Goal: Transaction & Acquisition: Purchase product/service

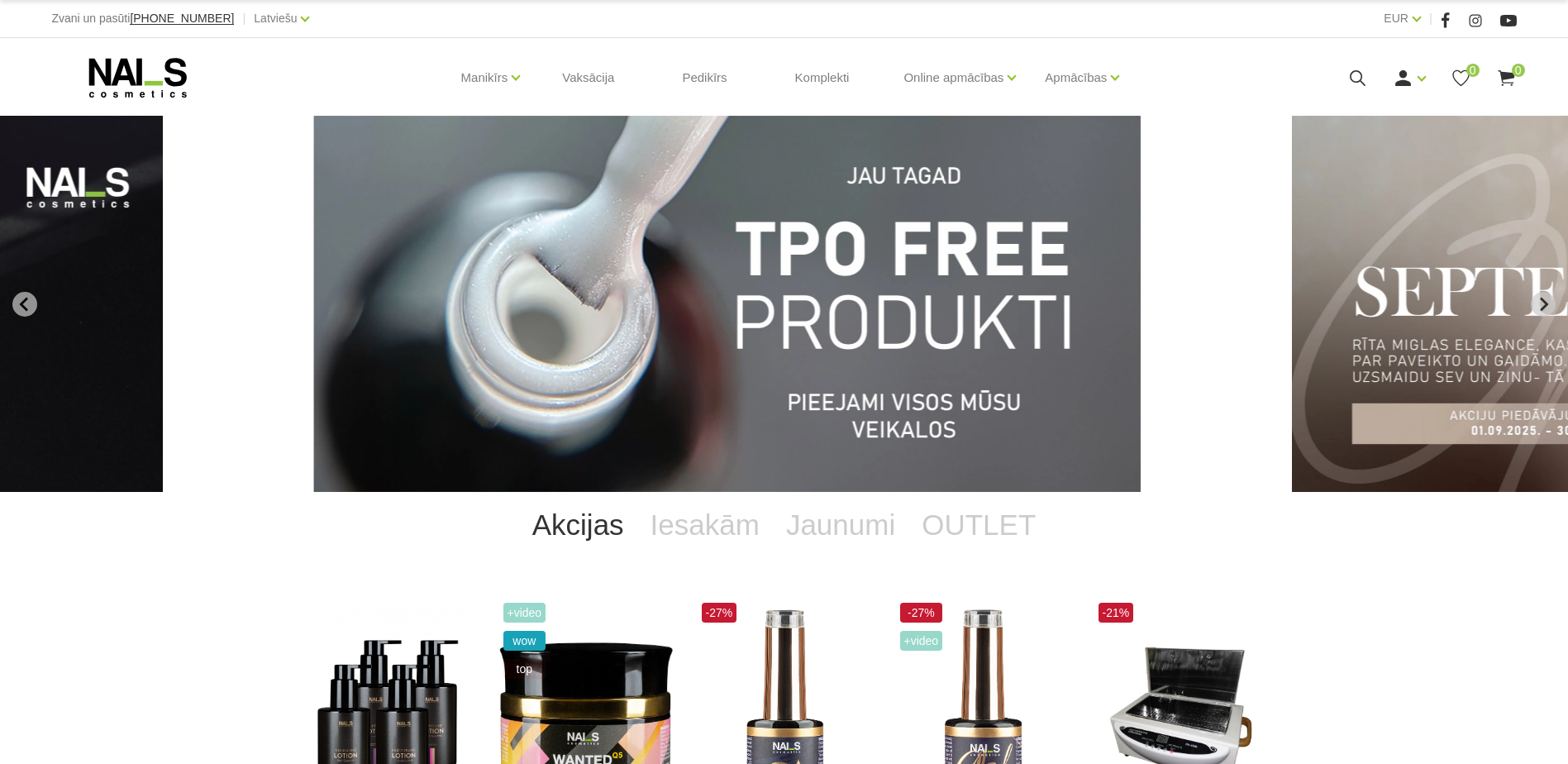
click at [1362, 80] on icon at bounding box center [1357, 78] width 21 height 21
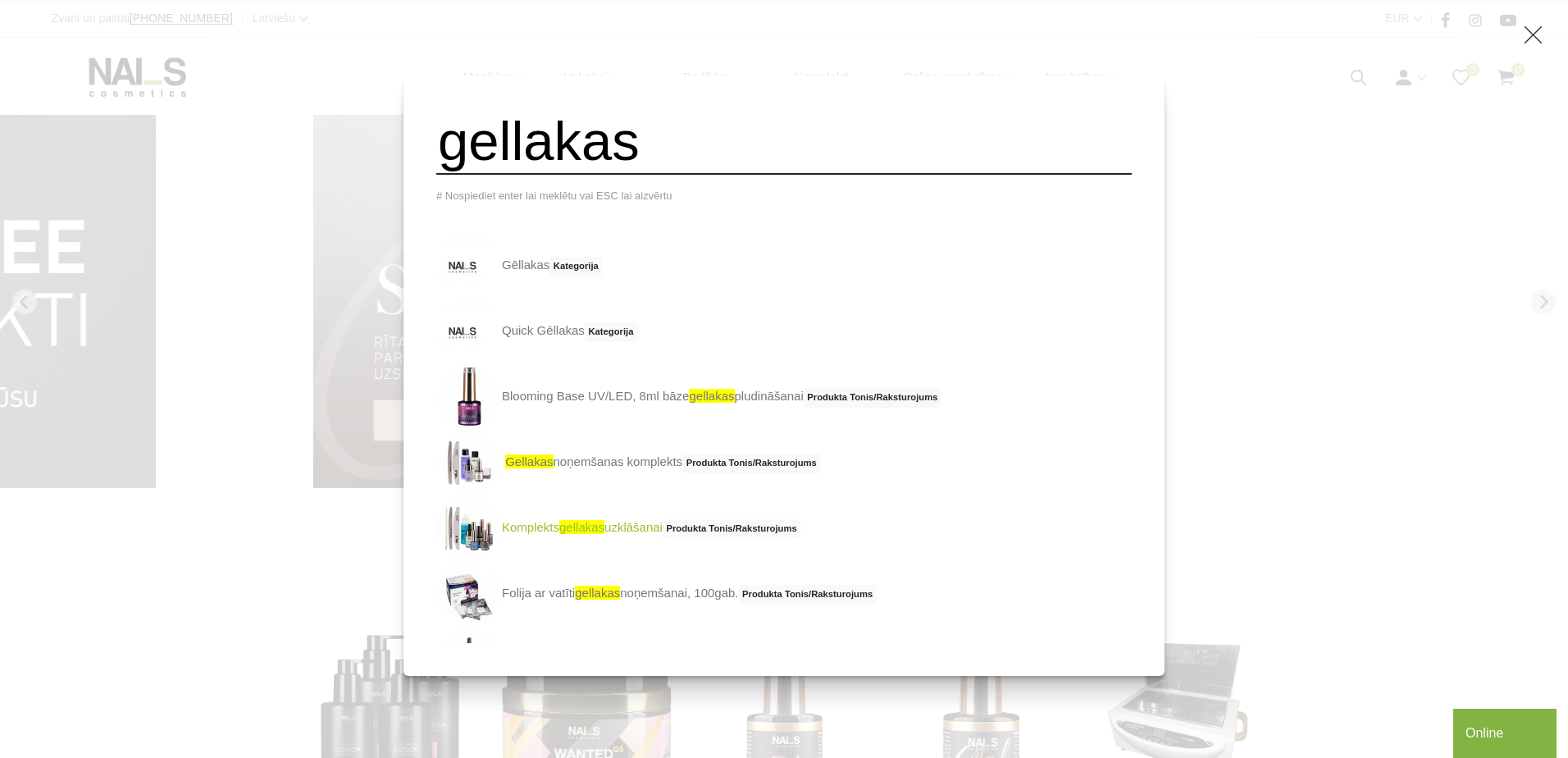
type input "gellakas"
click at [604, 531] on span "gellakas" at bounding box center [583, 527] width 45 height 14
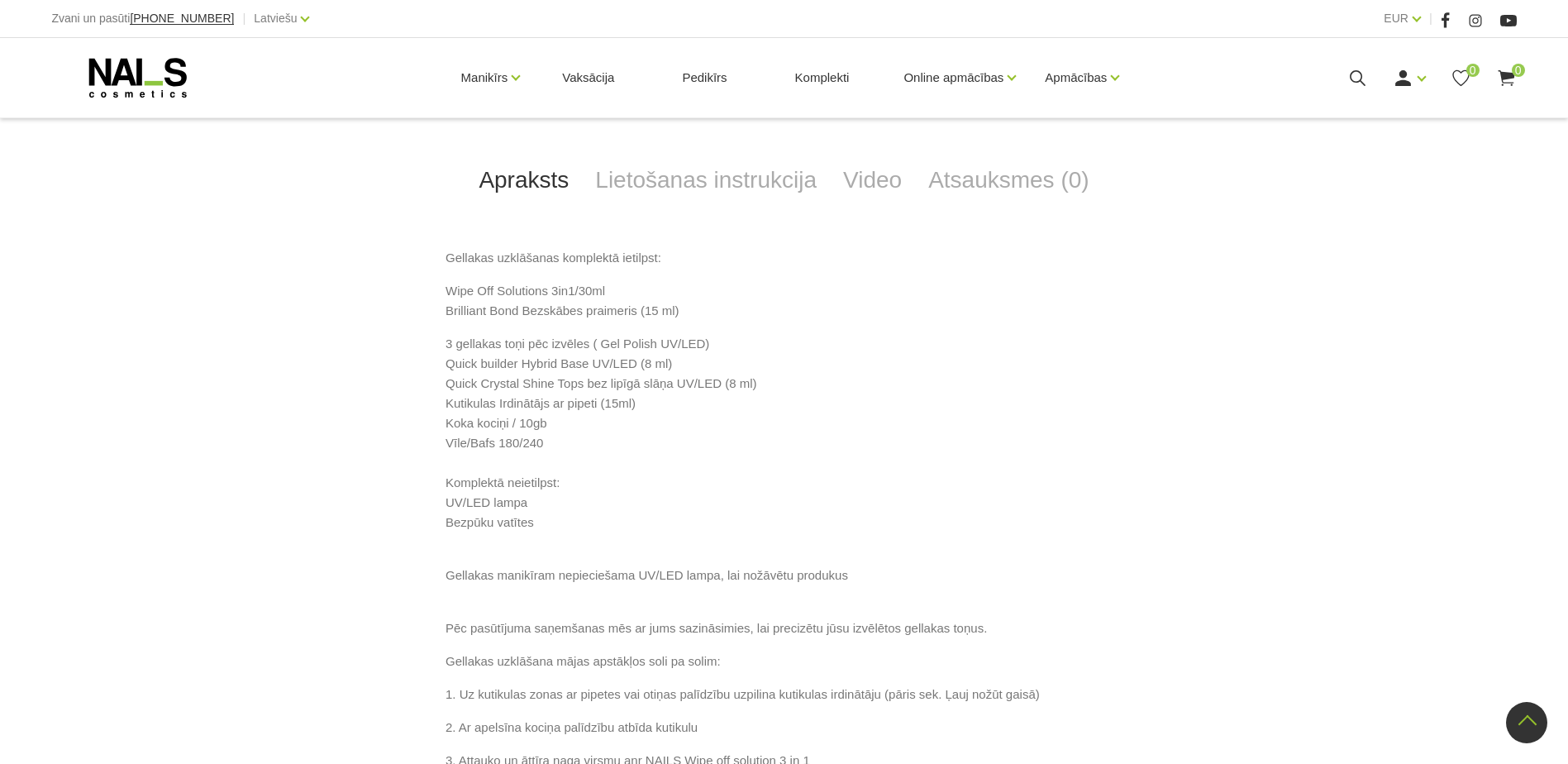
scroll to position [713, 0]
drag, startPoint x: 589, startPoint y: 561, endPoint x: 425, endPoint y: 559, distance: 164.0
click at [425, 559] on div "Gellakas uzklāšanas komplektā ietilpst: Wipe Off Solutions 3in1/30ml Brilliant …" at bounding box center [784, 740] width 967 height 990
copy p "Vīle/Bafs 180/240"
click at [141, 482] on div "-44% +Video wow 1 2 3 Komplekts Gellakas uzklāšanai € 54.00 €96.25 Izvēlēties: …" at bounding box center [784, 436] width 1568 height 1599
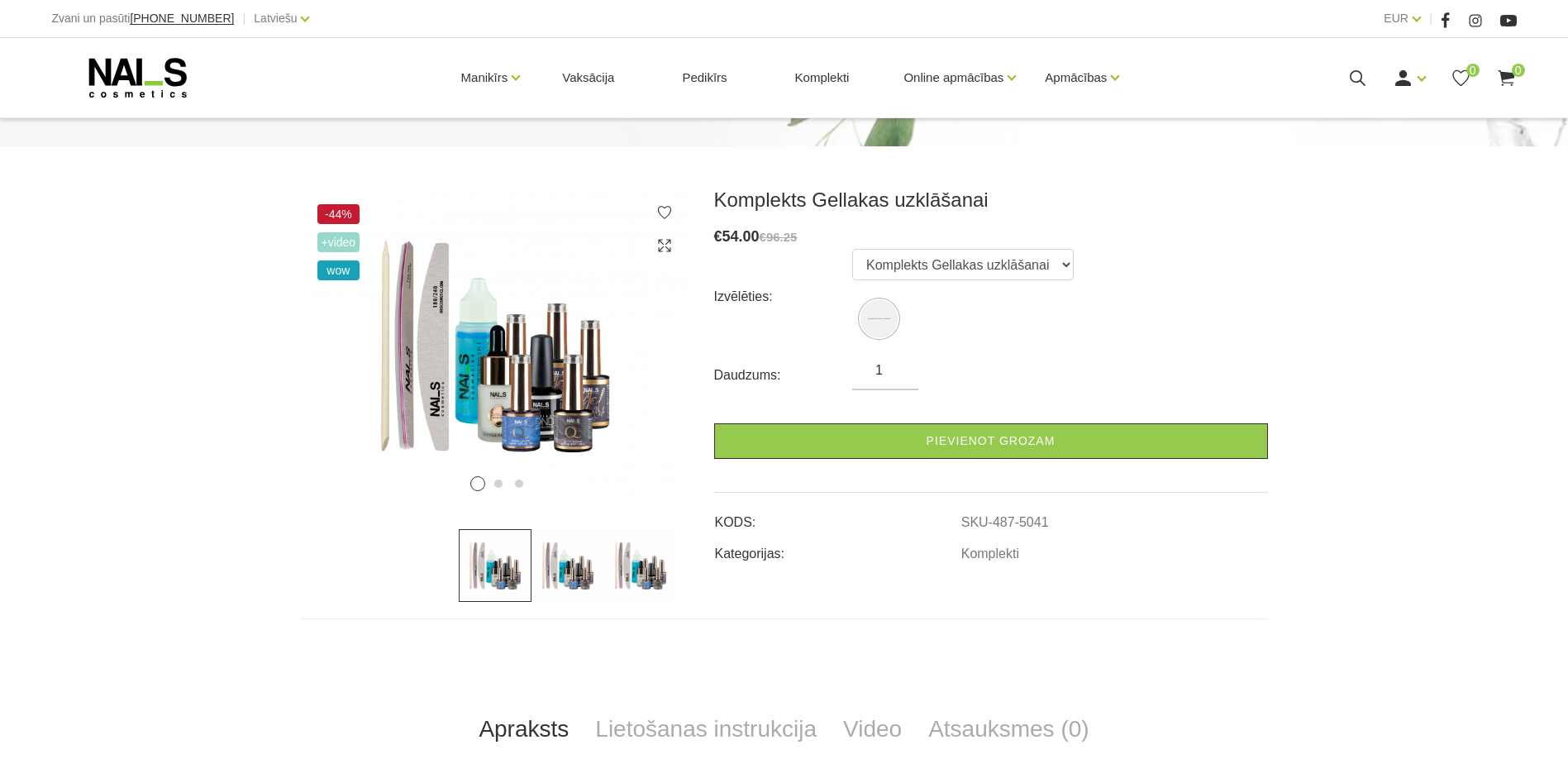
scroll to position [157, 0]
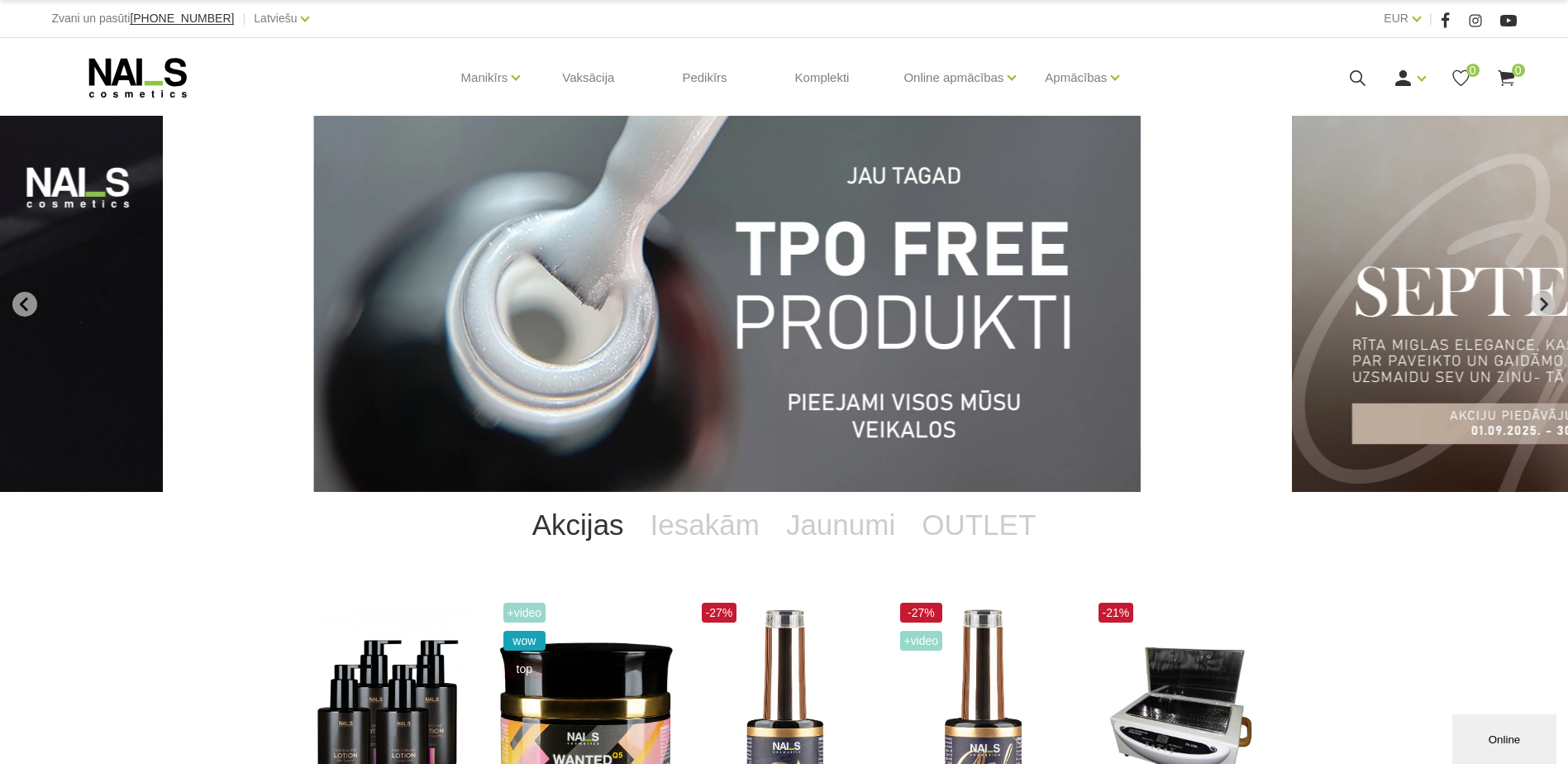
click at [1354, 78] on icon at bounding box center [1357, 78] width 21 height 21
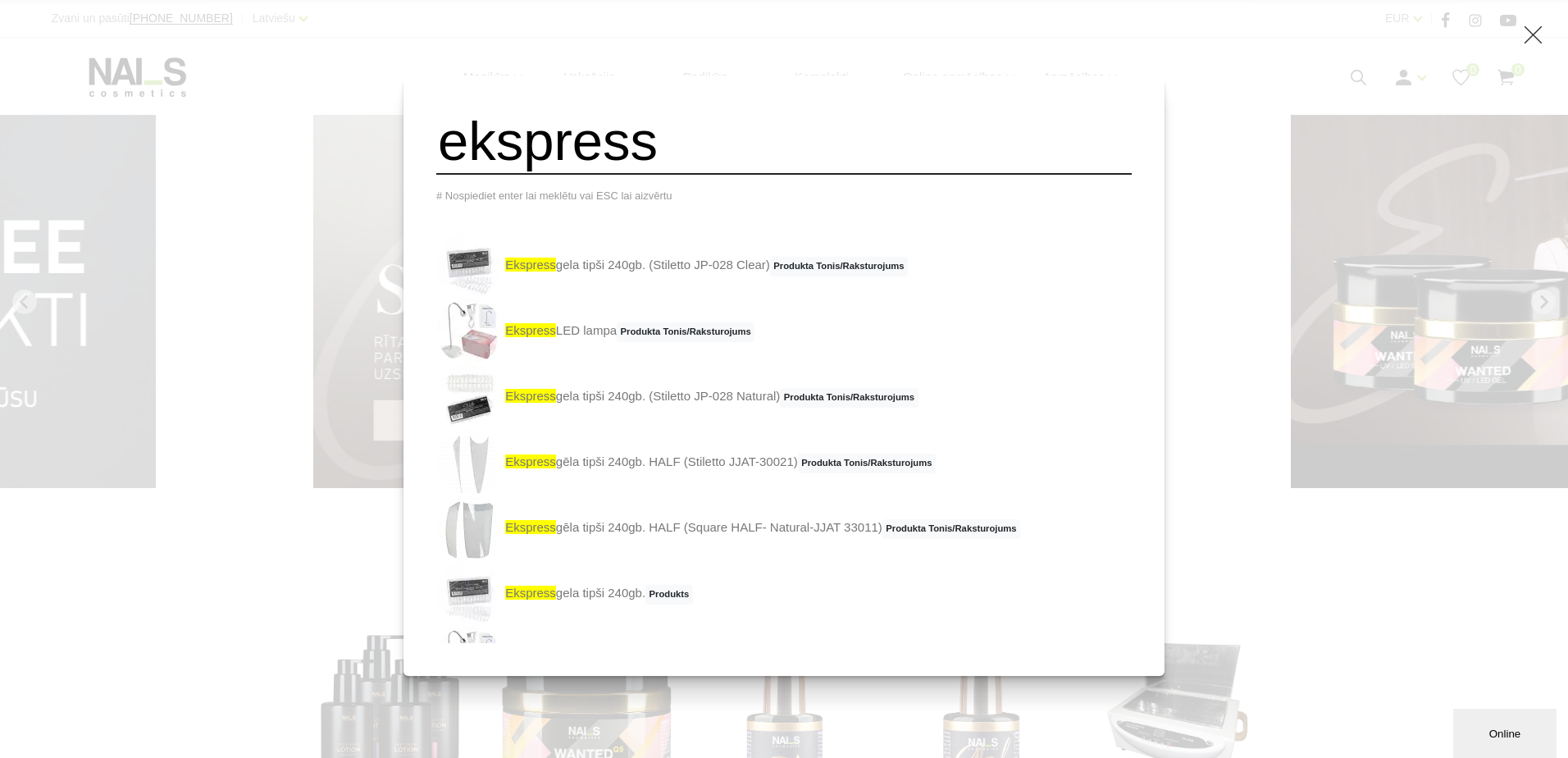
type input "ekspress"
click at [502, 646] on img at bounding box center [469, 659] width 65 height 65
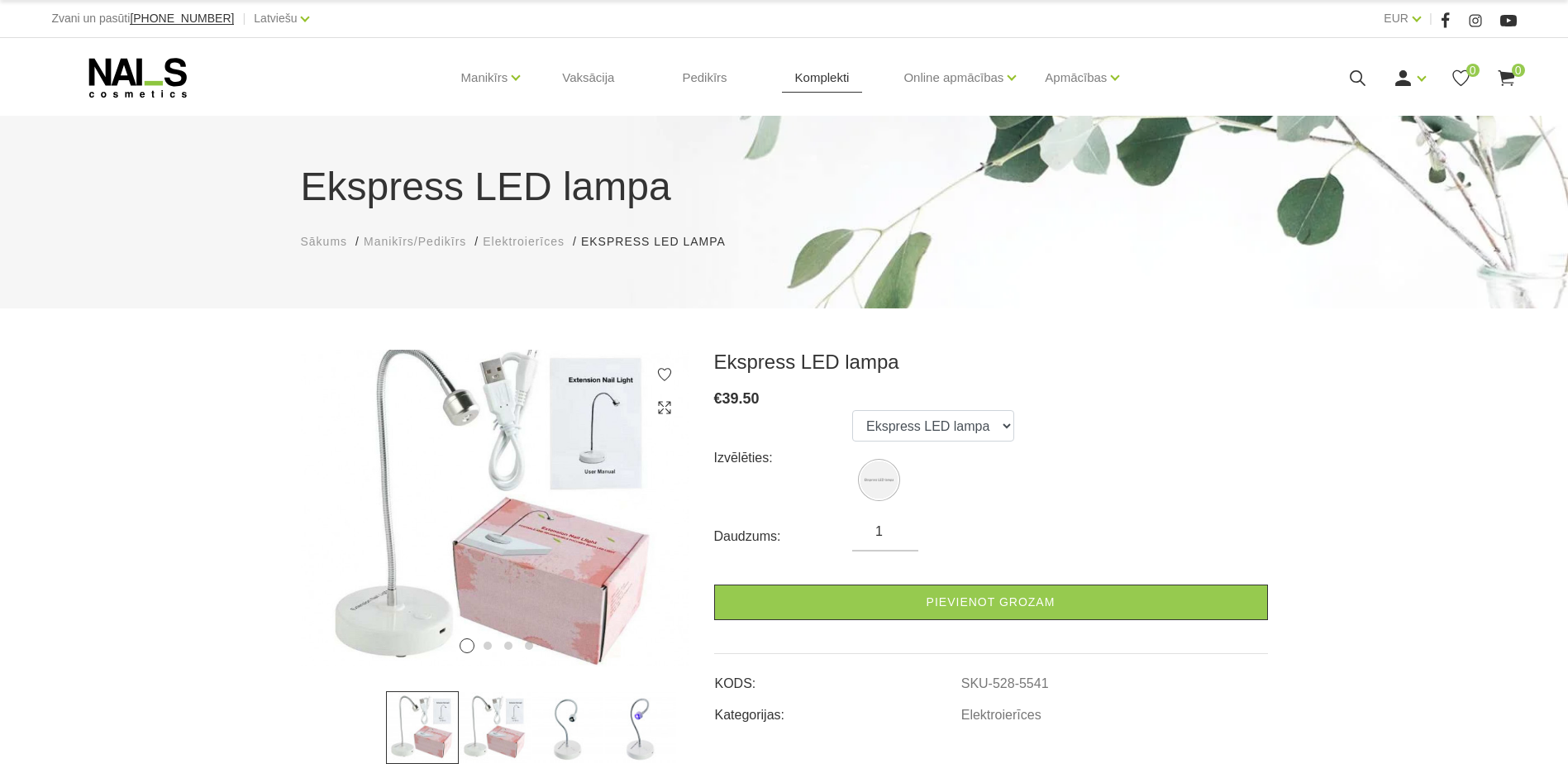
click at [820, 86] on link "Komplekti" at bounding box center [822, 78] width 81 height 80
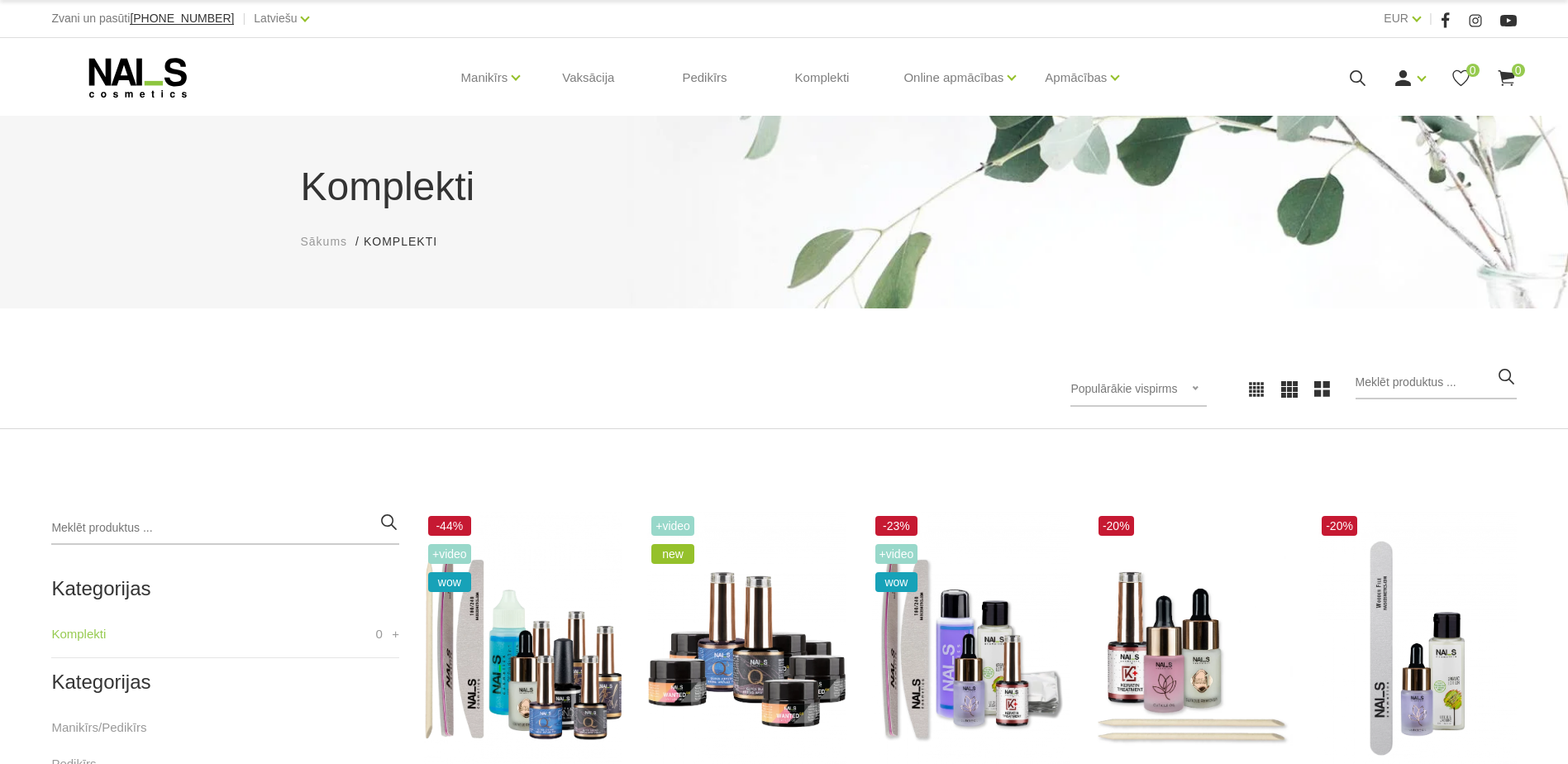
click at [744, 208] on h1 "Komplekti" at bounding box center [784, 187] width 967 height 60
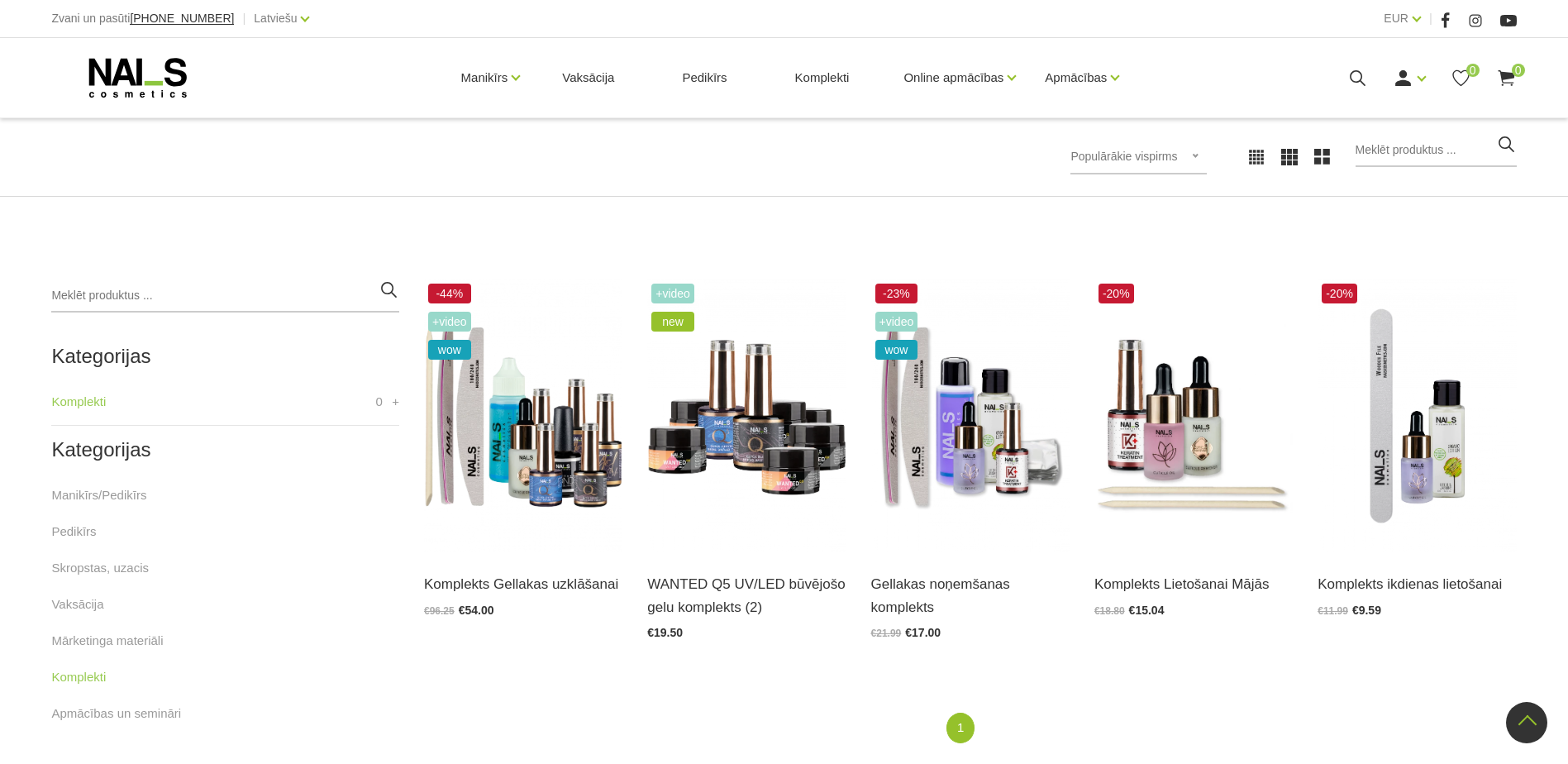
scroll to position [232, 0]
click at [1438, 153] on input "search" at bounding box center [1436, 150] width 161 height 33
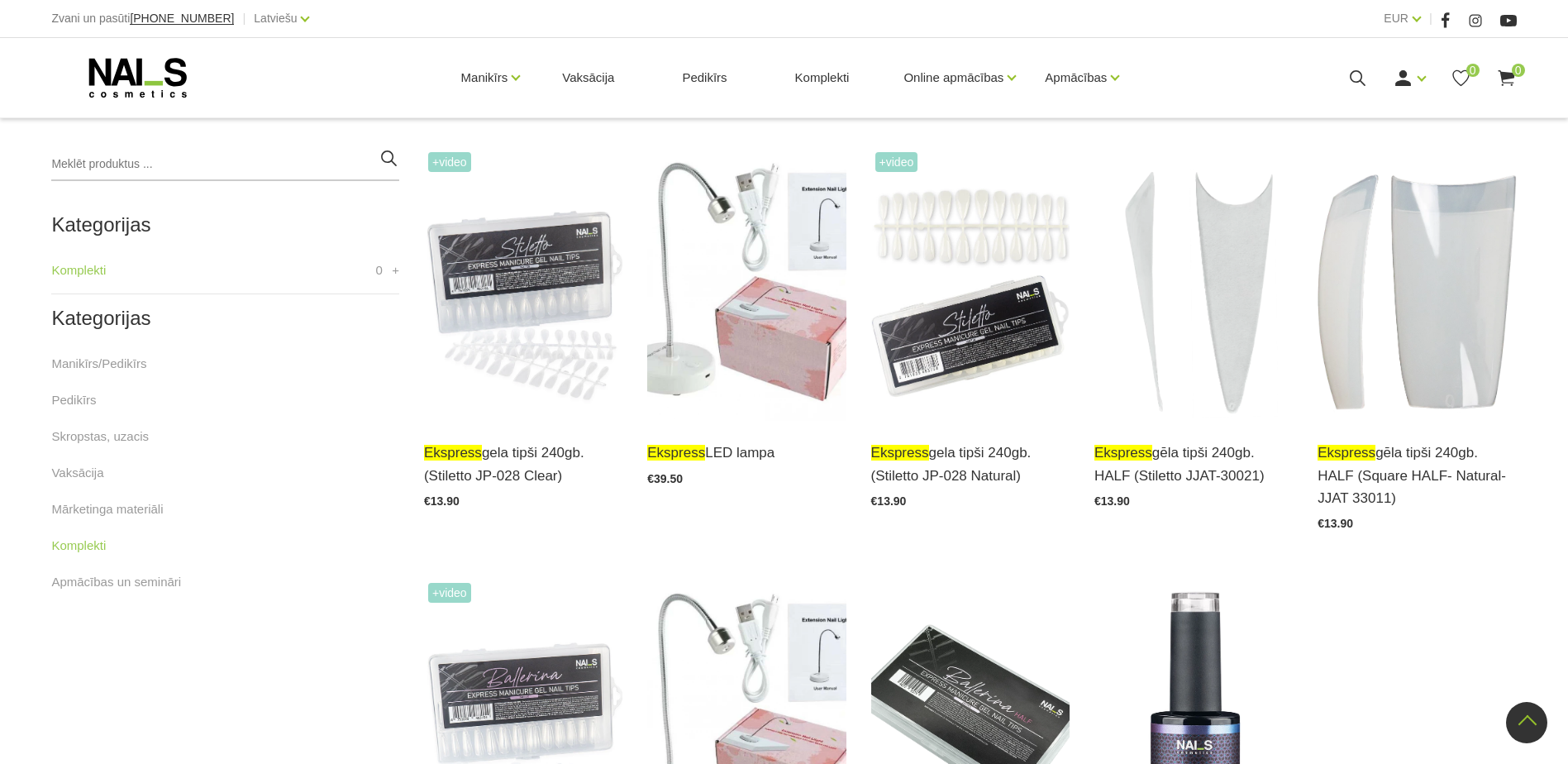
scroll to position [359, 0]
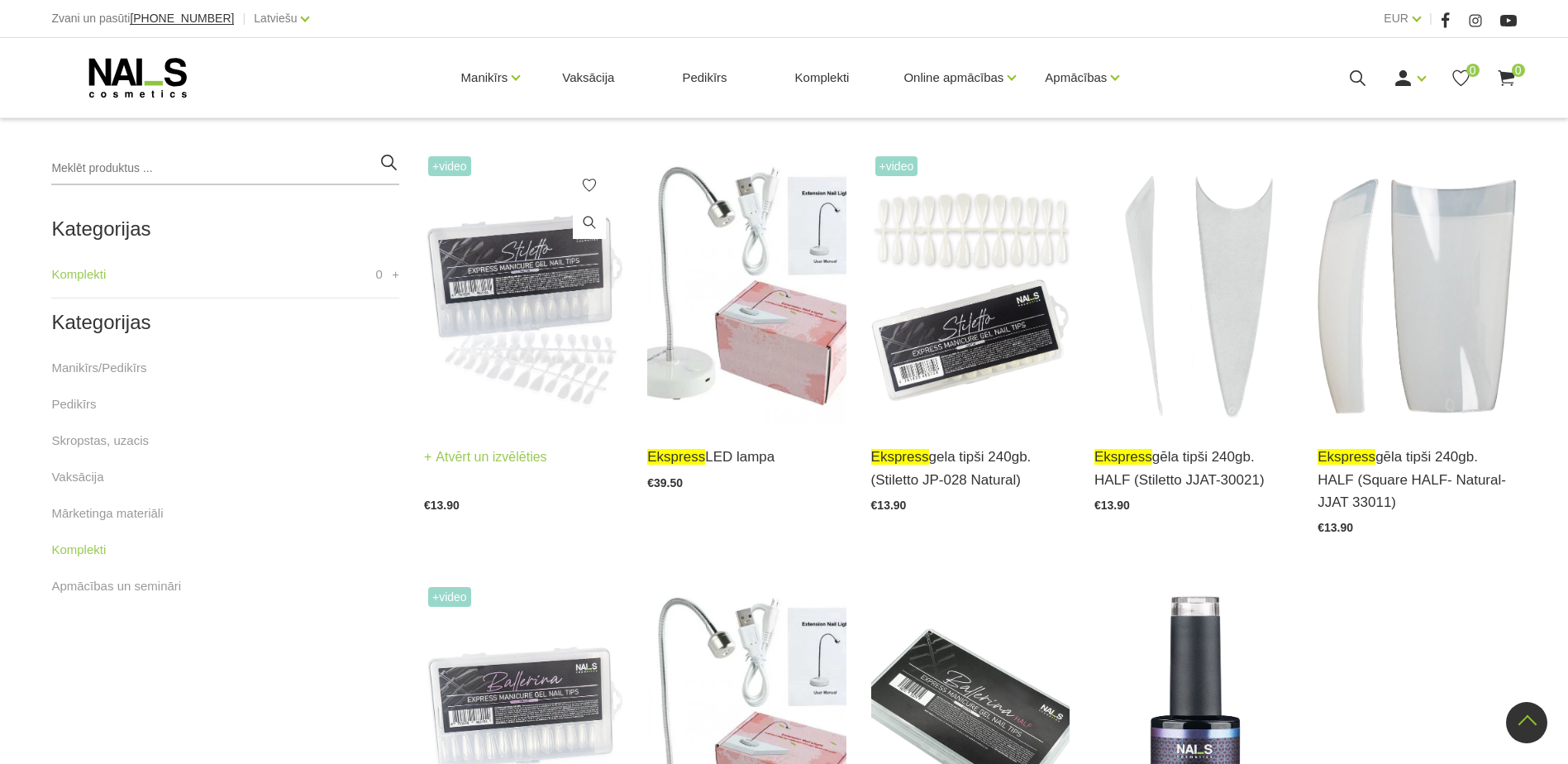
type input "ekspress"
click at [471, 441] on div "ekspress gela tipši 240gb. (Stiletto JP-028 Clear) Atvērt un izvēlēties €13.90" at bounding box center [522, 468] width 198 height 86
click at [457, 449] on link "Atvērt un izvēlēties" at bounding box center [486, 457] width 123 height 23
